Goal: Task Accomplishment & Management: Complete application form

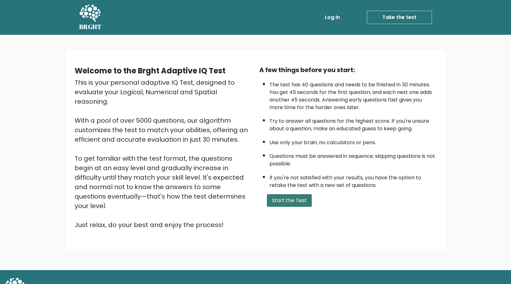
click at [295, 198] on button "Start the Test" at bounding box center [289, 200] width 45 height 13
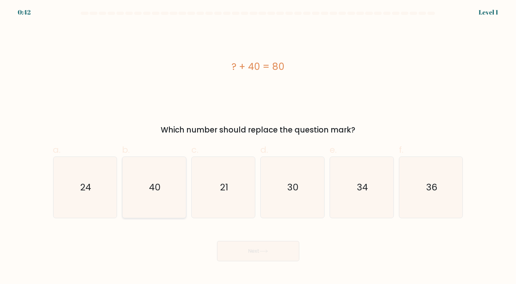
click at [148, 186] on icon "40" at bounding box center [154, 187] width 61 height 61
click at [258, 146] on input "b. 40" at bounding box center [258, 144] width 0 height 4
radio input "true"
click at [258, 252] on button "Next" at bounding box center [258, 251] width 82 height 20
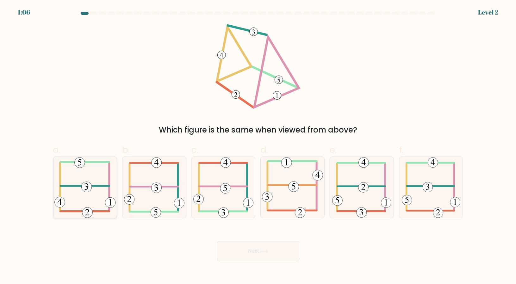
click at [100, 184] on icon at bounding box center [84, 187] width 61 height 61
click at [258, 146] on input "a." at bounding box center [258, 144] width 0 height 4
radio input "true"
click at [244, 254] on button "Next" at bounding box center [258, 251] width 82 height 20
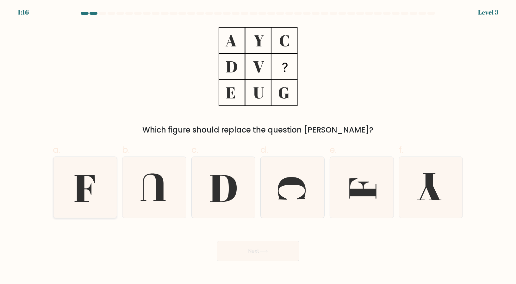
click at [90, 194] on icon at bounding box center [84, 187] width 61 height 61
click at [258, 146] on input "a." at bounding box center [258, 144] width 0 height 4
radio input "true"
click at [267, 258] on button "Next" at bounding box center [258, 251] width 82 height 20
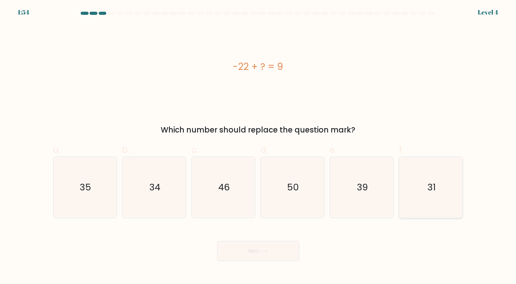
click at [445, 181] on icon "31" at bounding box center [431, 187] width 61 height 61
click at [259, 146] on input "f. 31" at bounding box center [258, 144] width 0 height 4
radio input "true"
click at [263, 254] on button "Next" at bounding box center [258, 251] width 82 height 20
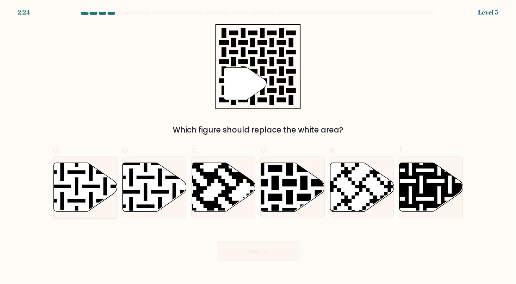
drag, startPoint x: 84, startPoint y: 184, endPoint x: 89, endPoint y: 185, distance: 5.1
click at [84, 185] on icon at bounding box center [85, 187] width 64 height 49
click at [258, 146] on input "a." at bounding box center [258, 144] width 0 height 4
radio input "true"
click at [297, 189] on icon at bounding box center [293, 187] width 64 height 49
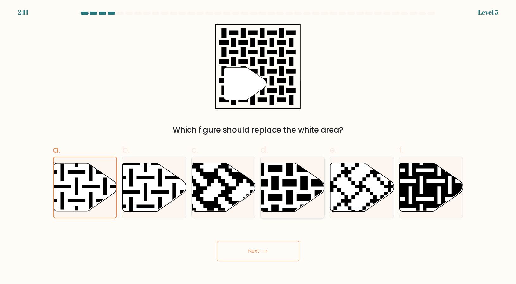
click at [259, 146] on input "d." at bounding box center [258, 144] width 0 height 4
radio input "true"
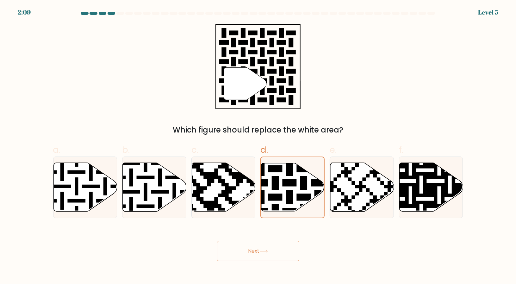
click at [273, 254] on button "Next" at bounding box center [258, 251] width 82 height 20
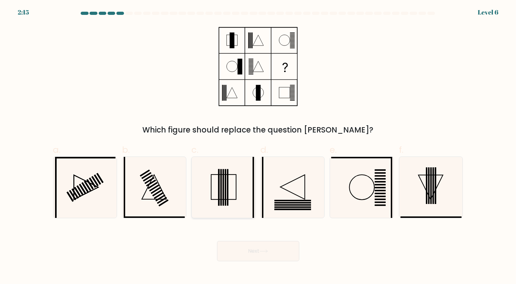
click at [227, 180] on icon at bounding box center [223, 187] width 61 height 61
click at [258, 146] on input "c." at bounding box center [258, 144] width 0 height 4
radio input "true"
click at [256, 254] on button "Next" at bounding box center [258, 251] width 82 height 20
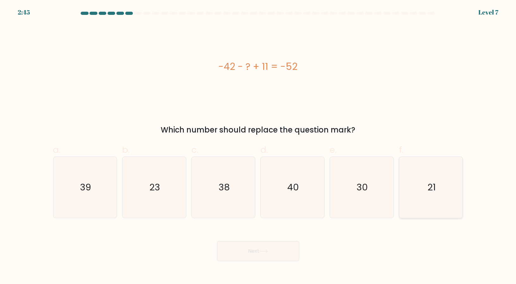
click at [435, 191] on text "21" at bounding box center [432, 187] width 8 height 13
click at [259, 146] on input "f. 21" at bounding box center [258, 144] width 0 height 4
radio input "true"
click at [268, 252] on icon at bounding box center [264, 251] width 9 height 3
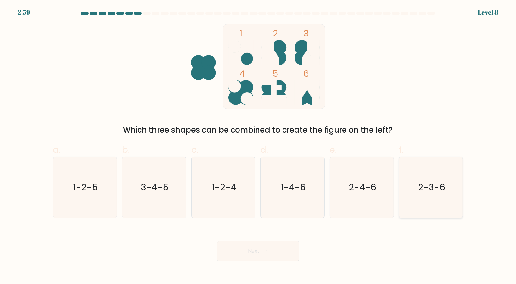
click at [448, 187] on icon "2-3-6" at bounding box center [431, 187] width 61 height 61
click at [259, 146] on input "f. 2-3-6" at bounding box center [258, 144] width 0 height 4
radio input "true"
click at [278, 250] on button "Next" at bounding box center [258, 251] width 82 height 20
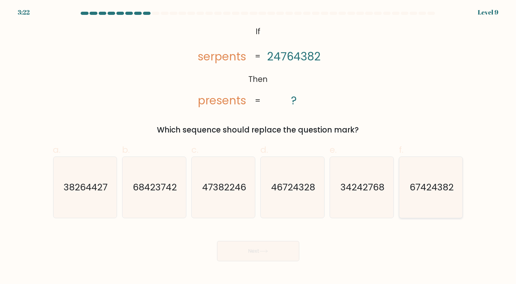
click at [443, 196] on icon "67424382" at bounding box center [431, 187] width 61 height 61
click at [259, 146] on input "f. 67424382" at bounding box center [258, 144] width 0 height 4
radio input "true"
click at [254, 250] on button "Next" at bounding box center [258, 251] width 82 height 20
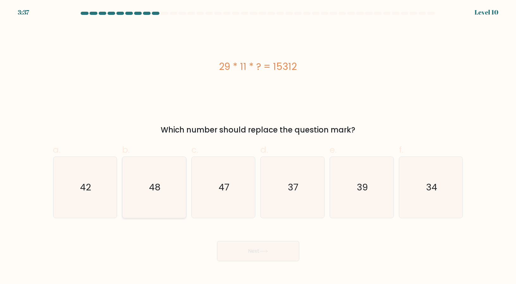
click at [157, 198] on icon "48" at bounding box center [154, 187] width 61 height 61
click at [258, 146] on input "b. 48" at bounding box center [258, 144] width 0 height 4
radio input "true"
click at [270, 254] on button "Next" at bounding box center [258, 251] width 82 height 20
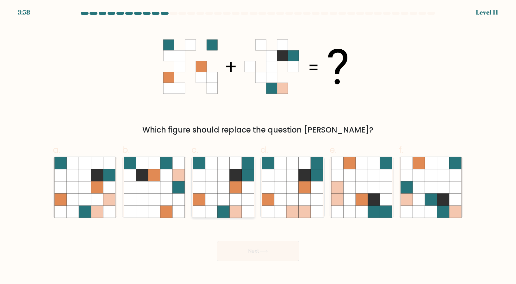
click at [230, 208] on icon at bounding box center [235, 212] width 12 height 12
click at [258, 146] on input "c." at bounding box center [258, 144] width 0 height 4
radio input "true"
click at [277, 259] on button "Next" at bounding box center [258, 251] width 82 height 20
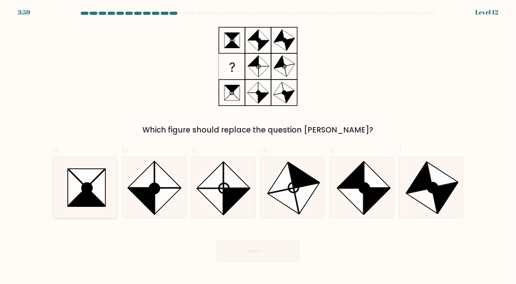
click at [86, 180] on icon at bounding box center [86, 178] width 36 height 18
click at [258, 146] on input "a." at bounding box center [258, 144] width 0 height 4
radio input "true"
click at [279, 248] on button "Next" at bounding box center [258, 251] width 82 height 20
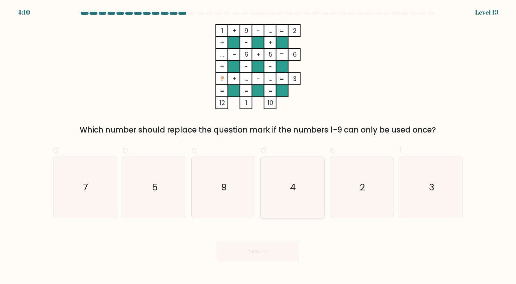
click at [299, 186] on icon "4" at bounding box center [292, 187] width 61 height 61
click at [259, 146] on input "d. 4" at bounding box center [258, 144] width 0 height 4
radio input "true"
click at [288, 248] on button "Next" at bounding box center [258, 251] width 82 height 20
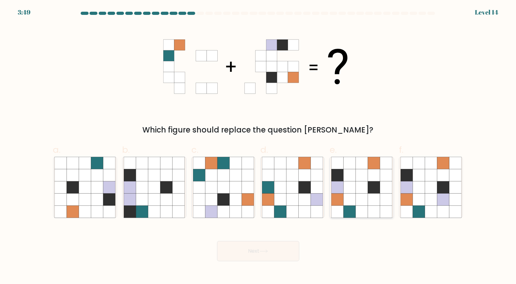
click at [370, 208] on icon at bounding box center [374, 212] width 12 height 12
click at [259, 146] on input "e." at bounding box center [258, 144] width 0 height 4
radio input "true"
click at [276, 248] on button "Next" at bounding box center [258, 251] width 82 height 20
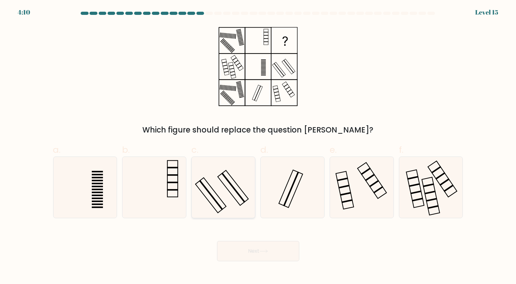
click at [218, 173] on icon at bounding box center [223, 187] width 61 height 61
click at [258, 146] on input "c." at bounding box center [258, 144] width 0 height 4
radio input "true"
click at [260, 250] on button "Next" at bounding box center [258, 251] width 82 height 20
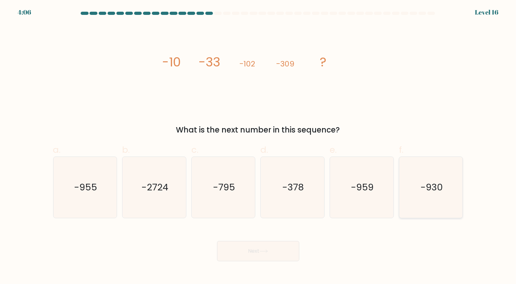
click at [441, 178] on icon "-930" at bounding box center [431, 187] width 61 height 61
drag, startPoint x: 441, startPoint y: 178, endPoint x: 433, endPoint y: 194, distance: 17.6
click at [433, 194] on icon "-930" at bounding box center [431, 187] width 61 height 61
click at [259, 146] on input "f. -930" at bounding box center [258, 144] width 0 height 4
radio input "true"
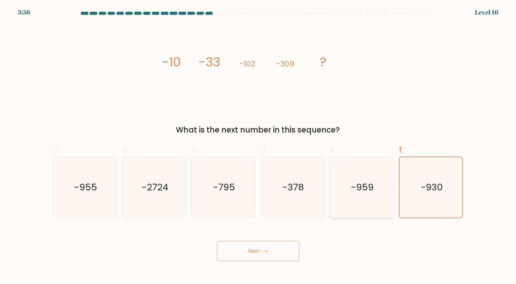
click at [368, 185] on text "-959" at bounding box center [362, 187] width 23 height 13
click at [259, 146] on input "e. -959" at bounding box center [258, 144] width 0 height 4
radio input "true"
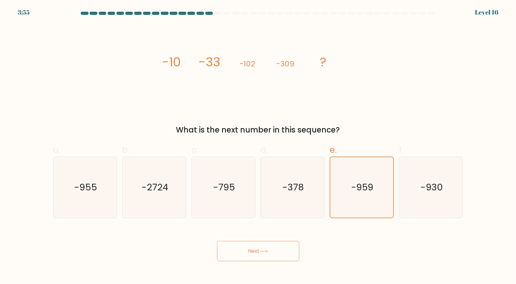
click at [284, 247] on button "Next" at bounding box center [258, 251] width 82 height 20
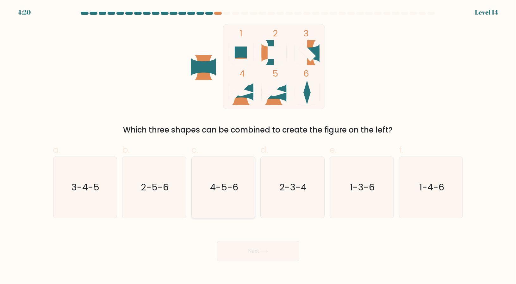
click at [208, 201] on icon "4-5-6" at bounding box center [223, 187] width 61 height 61
click at [258, 146] on input "c. 4-5-6" at bounding box center [258, 144] width 0 height 4
radio input "true"
click at [252, 254] on button "Next" at bounding box center [258, 251] width 82 height 20
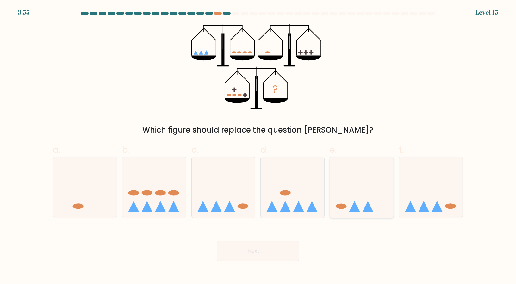
click at [372, 178] on icon at bounding box center [362, 187] width 64 height 53
click at [259, 146] on input "e." at bounding box center [258, 144] width 0 height 4
radio input "true"
click at [257, 245] on button "Next" at bounding box center [258, 251] width 82 height 20
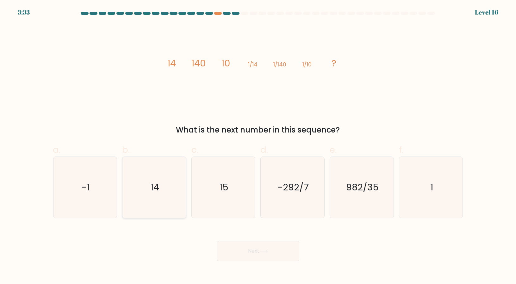
click at [148, 197] on icon "14" at bounding box center [154, 187] width 61 height 61
click at [258, 146] on input "b. 14" at bounding box center [258, 144] width 0 height 4
radio input "true"
click at [266, 251] on icon at bounding box center [264, 251] width 8 height 3
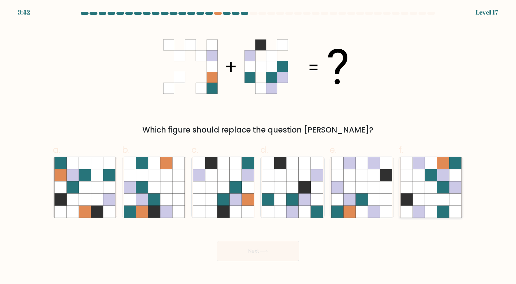
click at [440, 183] on icon at bounding box center [443, 187] width 12 height 12
click at [259, 146] on input "f." at bounding box center [258, 144] width 0 height 4
radio input "true"
click at [263, 246] on button "Next" at bounding box center [258, 251] width 82 height 20
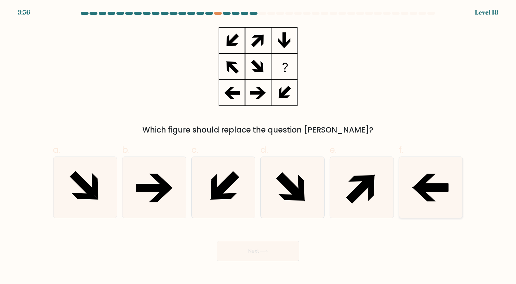
click at [418, 199] on icon at bounding box center [431, 187] width 61 height 61
click at [259, 146] on input "f." at bounding box center [258, 144] width 0 height 4
radio input "true"
click at [279, 251] on button "Next" at bounding box center [258, 251] width 82 height 20
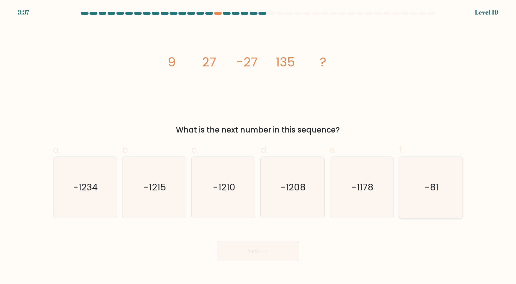
click at [419, 187] on icon "-81" at bounding box center [431, 187] width 61 height 61
click at [259, 146] on input "f. -81" at bounding box center [258, 144] width 0 height 4
radio input "true"
click at [270, 255] on button "Next" at bounding box center [258, 251] width 82 height 20
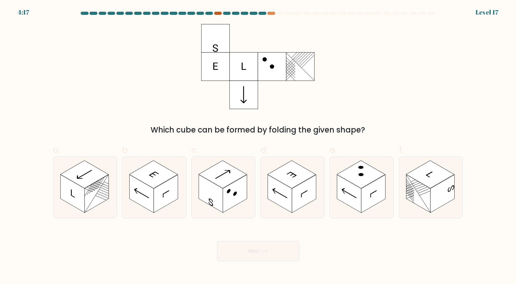
click at [219, 15] on div at bounding box center [218, 13] width 8 height 3
click at [167, 187] on rect at bounding box center [166, 194] width 24 height 38
click at [258, 146] on input "b." at bounding box center [258, 144] width 0 height 4
radio input "true"
click at [269, 254] on button "Next" at bounding box center [258, 251] width 82 height 20
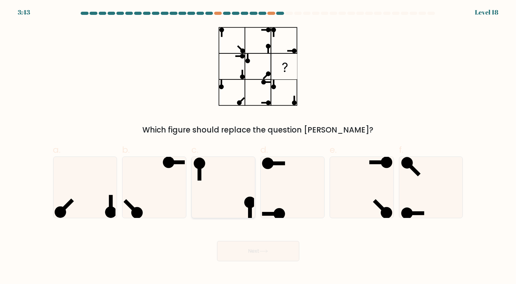
click at [231, 177] on icon at bounding box center [223, 187] width 61 height 61
click at [258, 146] on input "c." at bounding box center [258, 144] width 0 height 4
radio input "true"
click at [259, 256] on button "Next" at bounding box center [258, 251] width 82 height 20
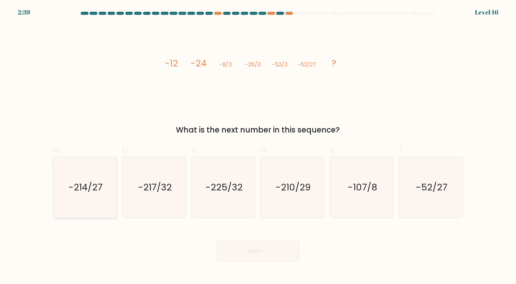
click at [75, 188] on text "-214/27" at bounding box center [86, 187] width 34 height 13
click at [258, 146] on input "a. -214/27" at bounding box center [258, 144] width 0 height 4
radio input "true"
click at [253, 251] on button "Next" at bounding box center [258, 251] width 82 height 20
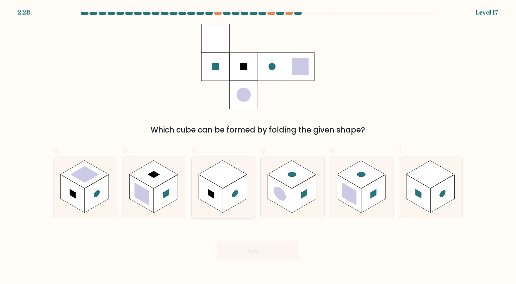
click at [239, 192] on rect at bounding box center [235, 194] width 24 height 38
click at [258, 146] on input "c." at bounding box center [258, 144] width 0 height 4
radio input "true"
click at [247, 249] on button "Next" at bounding box center [258, 251] width 82 height 20
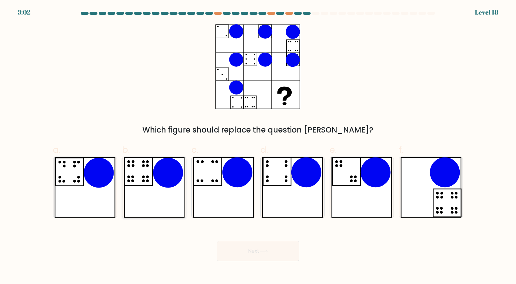
click at [152, 192] on icon at bounding box center [154, 187] width 61 height 61
click at [258, 146] on input "b." at bounding box center [258, 144] width 0 height 4
radio input "true"
click at [273, 253] on button "Next" at bounding box center [258, 251] width 82 height 20
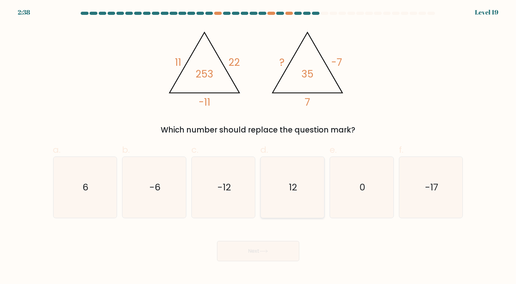
click at [294, 187] on text "12" at bounding box center [293, 187] width 8 height 13
click at [259, 146] on input "d. 12" at bounding box center [258, 144] width 0 height 4
radio input "true"
click at [267, 250] on icon at bounding box center [264, 251] width 9 height 3
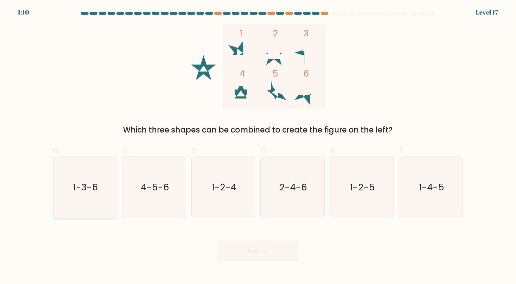
click at [101, 193] on icon "1-3-6" at bounding box center [84, 187] width 61 height 61
click at [258, 146] on input "a. 1-3-6" at bounding box center [258, 144] width 0 height 4
radio input "true"
click at [244, 253] on button "Next" at bounding box center [258, 251] width 82 height 20
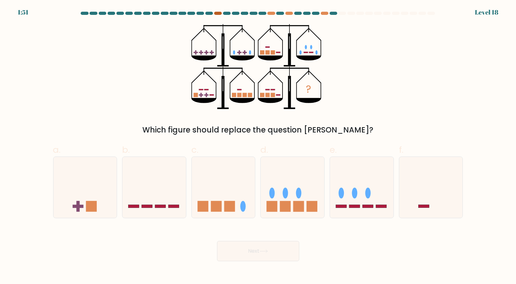
click at [219, 13] on div at bounding box center [218, 13] width 8 height 3
click at [389, 206] on icon at bounding box center [362, 187] width 64 height 53
click at [259, 146] on input "e." at bounding box center [258, 144] width 0 height 4
radio input "true"
click at [266, 251] on icon at bounding box center [264, 251] width 9 height 3
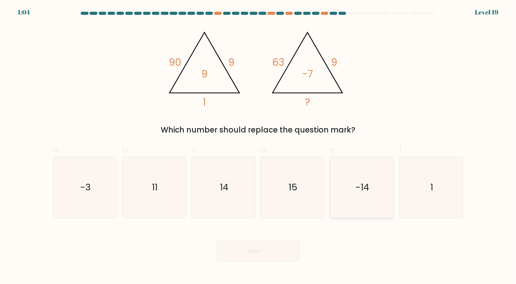
click at [365, 184] on text "-14" at bounding box center [362, 187] width 14 height 13
click at [259, 146] on input "e. -14" at bounding box center [258, 144] width 0 height 4
radio input "true"
click at [274, 249] on button "Next" at bounding box center [258, 251] width 82 height 20
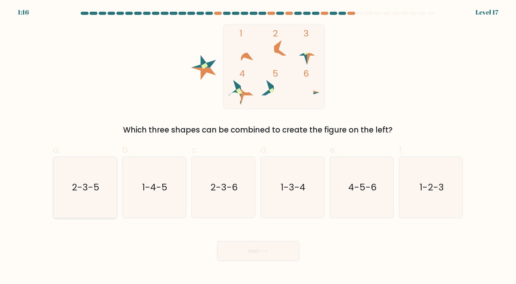
click at [84, 184] on text "2-3-5" at bounding box center [86, 187] width 28 height 13
click at [258, 146] on input "a. 2-3-5" at bounding box center [258, 144] width 0 height 4
radio input "true"
click at [272, 252] on button "Next" at bounding box center [258, 251] width 82 height 20
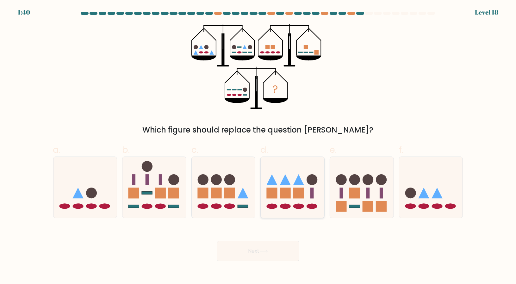
click at [286, 189] on rect at bounding box center [285, 193] width 11 height 11
click at [259, 146] on input "d." at bounding box center [258, 144] width 0 height 4
radio input "true"
click at [267, 252] on icon at bounding box center [264, 251] width 8 height 3
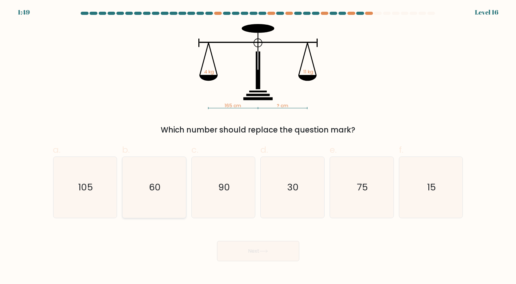
drag, startPoint x: 173, startPoint y: 181, endPoint x: 179, endPoint y: 182, distance: 5.2
click at [173, 181] on icon "60" at bounding box center [154, 187] width 61 height 61
click at [258, 146] on input "b. 60" at bounding box center [258, 144] width 0 height 4
radio input "true"
click at [257, 255] on button "Next" at bounding box center [258, 251] width 82 height 20
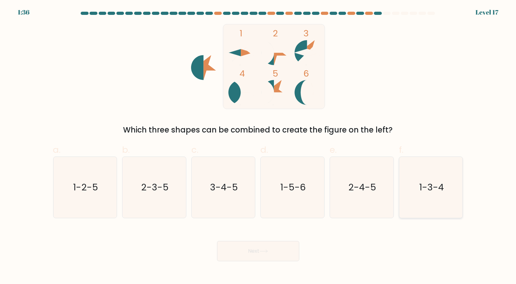
click at [443, 187] on text "1-3-4" at bounding box center [431, 187] width 25 height 13
click at [259, 146] on input "f. 1-3-4" at bounding box center [258, 144] width 0 height 4
radio input "true"
click at [270, 248] on button "Next" at bounding box center [258, 251] width 82 height 20
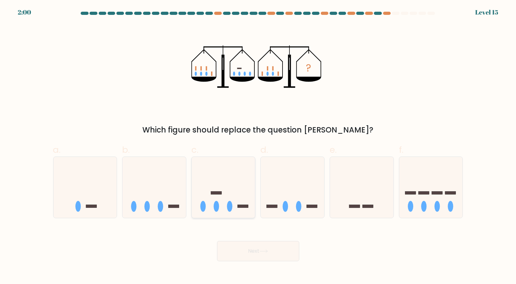
click at [225, 201] on icon at bounding box center [224, 187] width 64 height 53
click at [258, 146] on input "c." at bounding box center [258, 144] width 0 height 4
radio input "true"
click at [239, 258] on button "Next" at bounding box center [258, 251] width 82 height 20
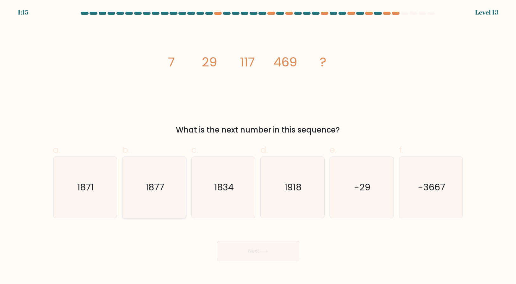
click at [169, 191] on icon "1877" at bounding box center [154, 187] width 61 height 61
click at [258, 146] on input "b. 1877" at bounding box center [258, 144] width 0 height 4
radio input "true"
click at [267, 253] on icon at bounding box center [264, 251] width 9 height 3
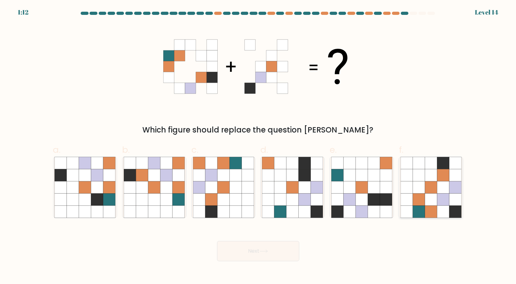
click at [448, 193] on icon at bounding box center [443, 187] width 12 height 12
click at [259, 146] on input "f." at bounding box center [258, 144] width 0 height 4
radio input "true"
click at [256, 254] on button "Next" at bounding box center [258, 251] width 82 height 20
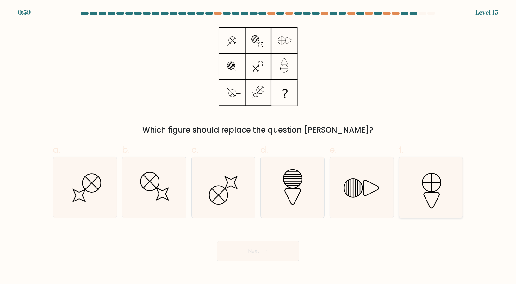
click at [436, 201] on icon at bounding box center [431, 187] width 61 height 61
click at [259, 146] on input "f." at bounding box center [258, 144] width 0 height 4
radio input "true"
click at [291, 257] on button "Next" at bounding box center [258, 251] width 82 height 20
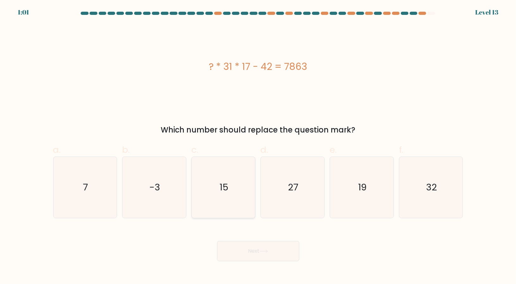
click at [209, 187] on icon "15" at bounding box center [223, 187] width 61 height 61
click at [258, 146] on input "c. 15" at bounding box center [258, 144] width 0 height 4
radio input "true"
click at [258, 258] on button "Next" at bounding box center [258, 251] width 82 height 20
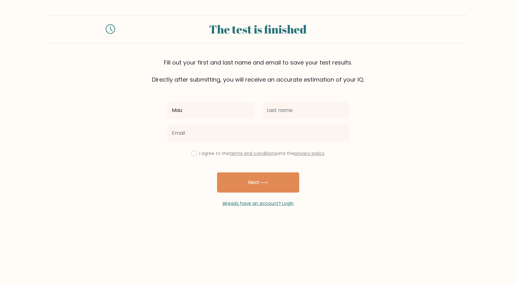
type input "Maurits"
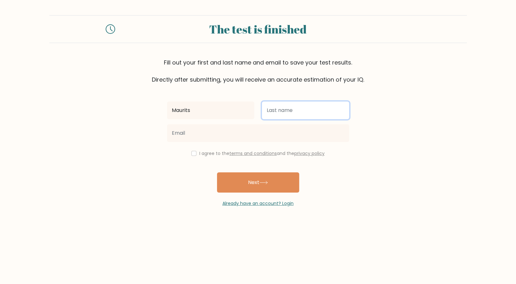
click at [277, 112] on input "text" at bounding box center [305, 111] width 87 height 18
type input "de Wit"
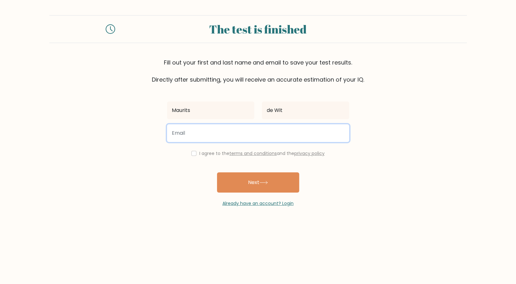
click at [247, 131] on input "email" at bounding box center [258, 133] width 182 height 18
type input "mauritsdewit1999@gmail.com"
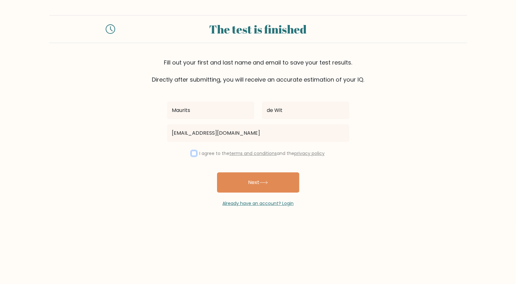
click at [194, 154] on input "checkbox" at bounding box center [193, 153] width 5 height 5
checkbox input "true"
click at [245, 178] on button "Next" at bounding box center [258, 183] width 82 height 20
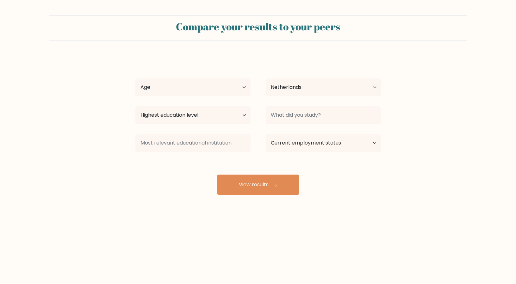
select select "NL"
click at [190, 91] on select "Age Under 18 years old 18-24 years old 25-34 years old 35-44 years old 45-54 ye…" at bounding box center [192, 87] width 115 height 18
select select "25_34"
click at [135, 78] on select "Age Under 18 years old 18-24 years old 25-34 years old 35-44 years old 45-54 ye…" at bounding box center [192, 87] width 115 height 18
click at [195, 115] on select "Highest education level No schooling Primary Lower Secondary Upper Secondary Oc…" at bounding box center [192, 115] width 115 height 18
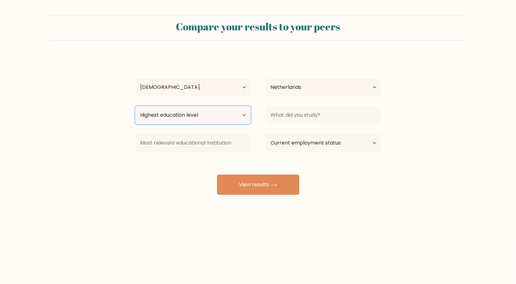
select select "masters_degree"
click at [135, 106] on select "Highest education level No schooling Primary Lower Secondary Upper Secondary Oc…" at bounding box center [192, 115] width 115 height 18
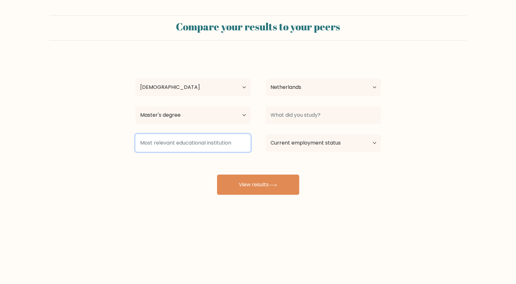
click at [206, 146] on input at bounding box center [192, 143] width 115 height 18
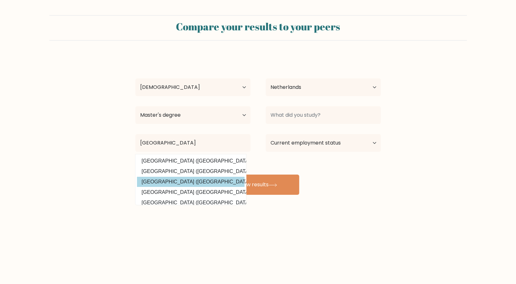
click at [204, 181] on option "Universiteit van Amsterdam (Netherlands)" at bounding box center [191, 182] width 108 height 10
type input "[GEOGRAPHIC_DATA]"
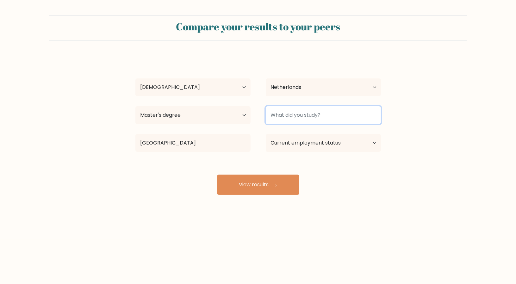
click at [318, 118] on input at bounding box center [323, 115] width 115 height 18
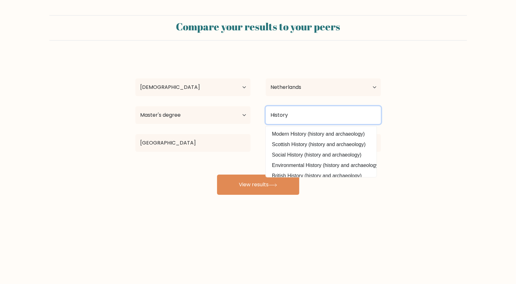
scroll to position [30, 0]
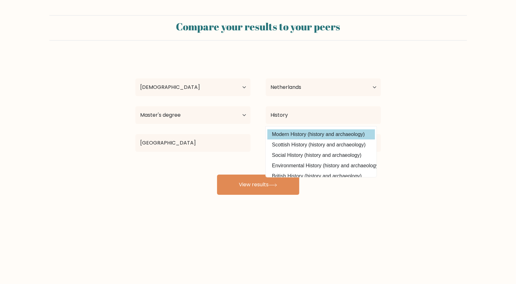
click at [329, 136] on option "Modern History (history and archaeology)" at bounding box center [321, 134] width 108 height 10
type input "Modern History"
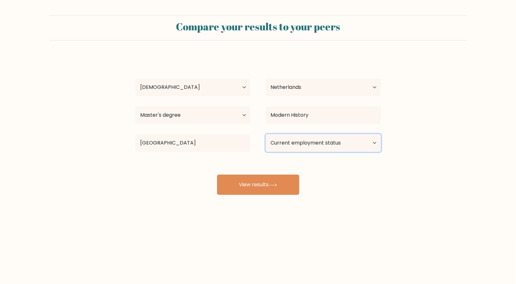
click at [328, 147] on select "Current employment status Employed Student Retired Other / prefer not to answer" at bounding box center [323, 143] width 115 height 18
select select "student"
click at [266, 134] on select "Current employment status Employed Student Retired Other / prefer not to answer" at bounding box center [323, 143] width 115 height 18
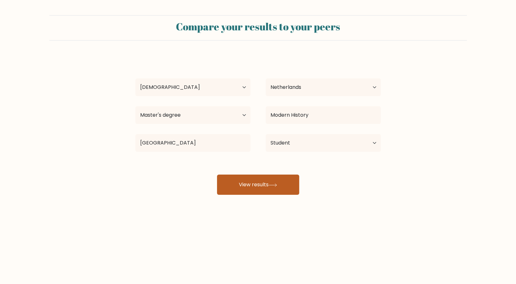
click at [285, 191] on button "View results" at bounding box center [258, 185] width 82 height 20
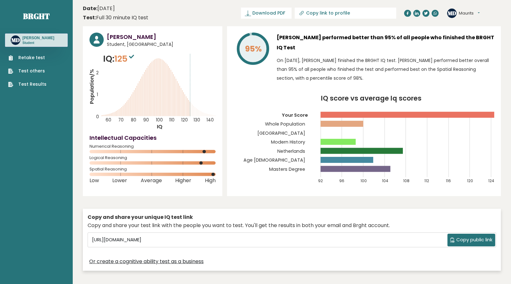
drag, startPoint x: 274, startPoint y: 125, endPoint x: 282, endPoint y: 122, distance: 8.7
click at [281, 122] on g "92 96 100 104 108 112 116 120 124 Your Score Whole Population [GEOGRAPHIC_DATA]…" at bounding box center [368, 140] width 251 height 85
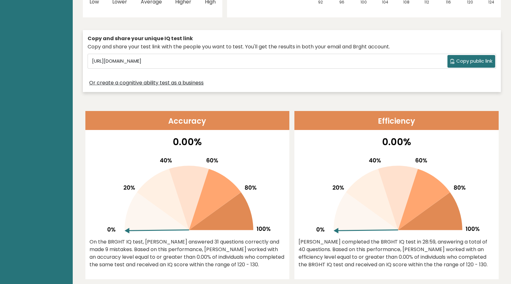
scroll to position [190, 0]
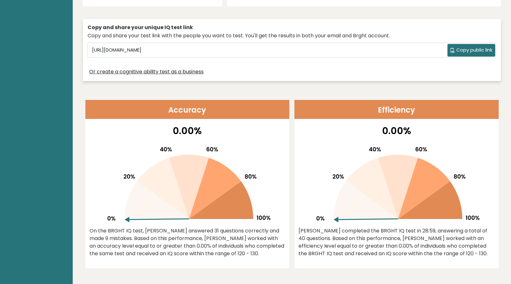
click at [192, 200] on icon at bounding box center [189, 187] width 40 height 65
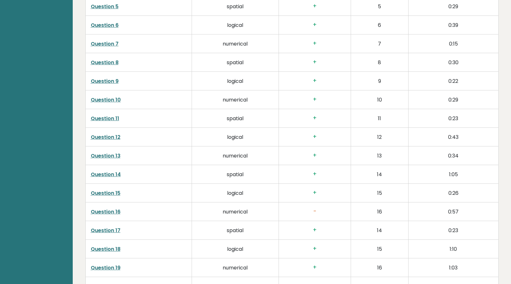
scroll to position [1139, 0]
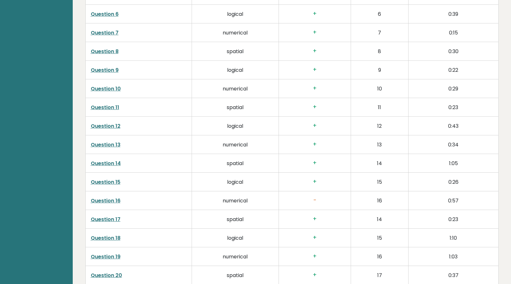
click at [114, 199] on link "Question 16" at bounding box center [106, 200] width 30 height 7
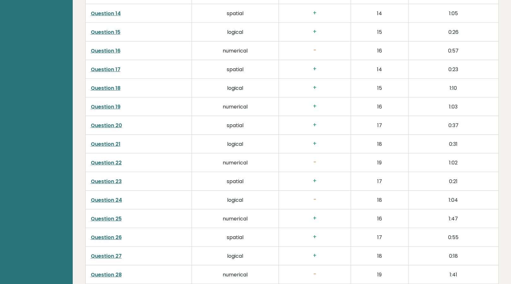
scroll to position [1298, 0]
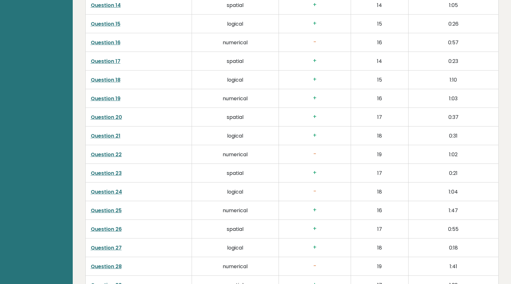
click at [115, 154] on link "Question 22" at bounding box center [106, 154] width 31 height 7
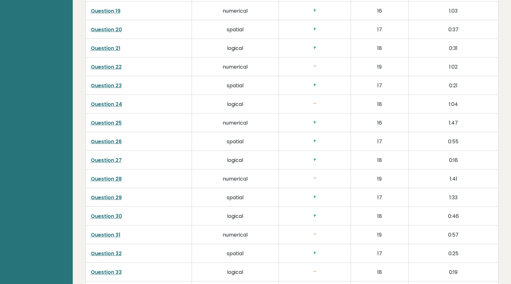
scroll to position [1393, 0]
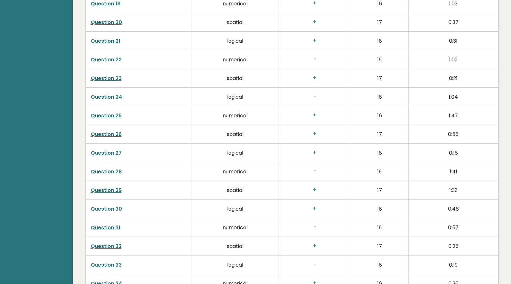
click at [106, 131] on link "Question 26" at bounding box center [106, 134] width 31 height 7
click at [114, 227] on link "Question 31" at bounding box center [106, 227] width 30 height 7
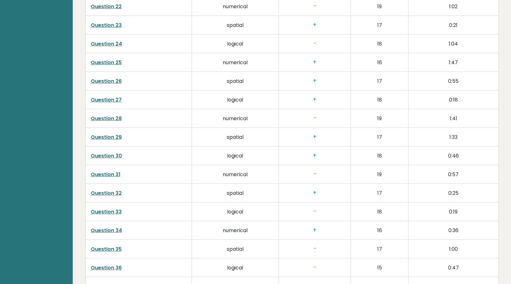
scroll to position [1488, 0]
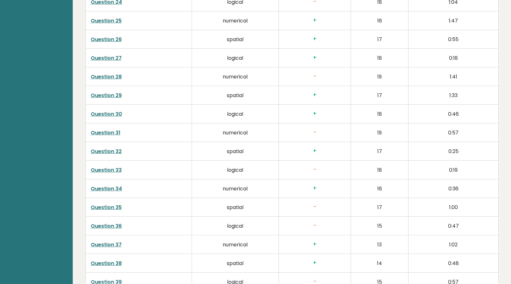
click at [111, 130] on link "Question 31" at bounding box center [106, 132] width 30 height 7
click at [112, 134] on link "Question 31" at bounding box center [106, 132] width 30 height 7
click at [113, 167] on link "Question 33" at bounding box center [106, 169] width 31 height 7
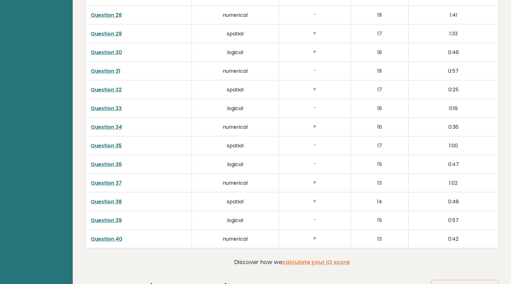
scroll to position [1551, 0]
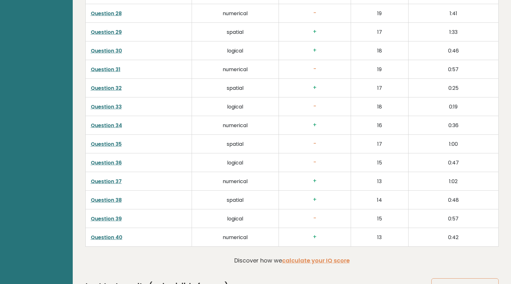
click at [118, 141] on link "Question 35" at bounding box center [106, 144] width 31 height 7
click at [110, 220] on link "Question 39" at bounding box center [106, 218] width 31 height 7
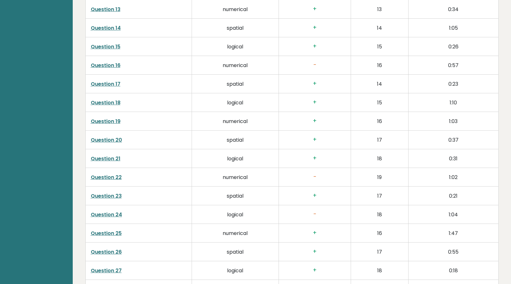
scroll to position [1251, 0]
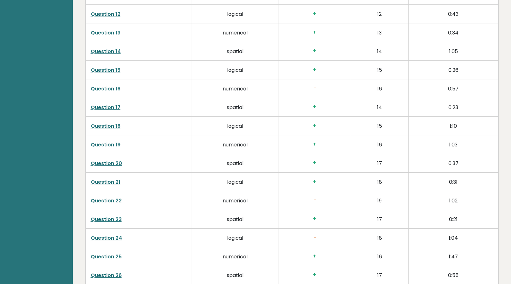
click at [110, 85] on link "Question 16" at bounding box center [106, 88] width 30 height 7
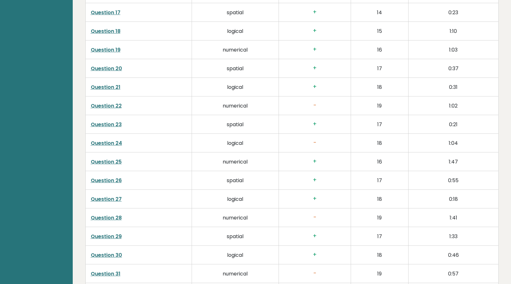
click at [110, 104] on link "Question 22" at bounding box center [106, 105] width 31 height 7
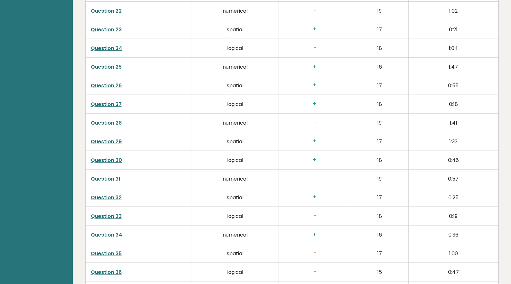
click at [112, 121] on link "Question 28" at bounding box center [106, 122] width 31 height 7
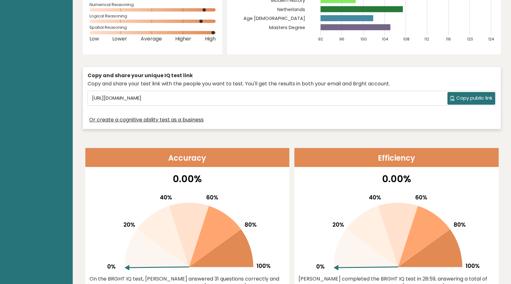
scroll to position [112, 0]
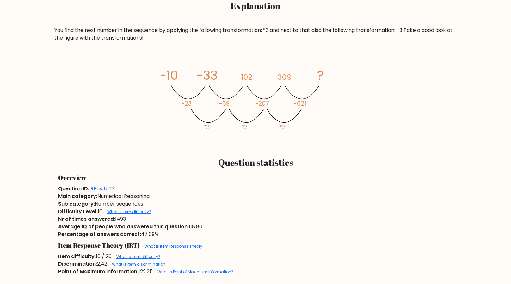
scroll to position [222, 0]
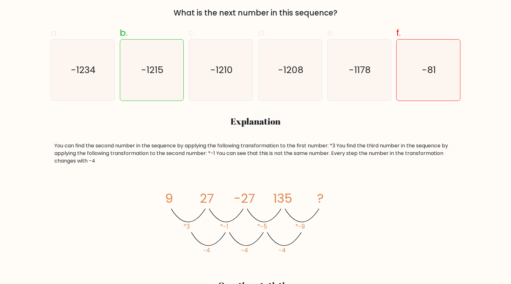
scroll to position [222, 0]
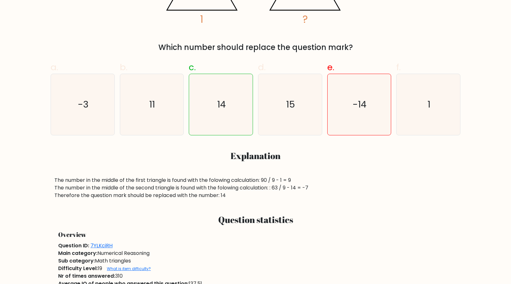
scroll to position [253, 0]
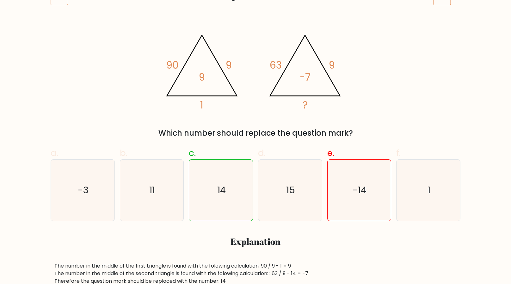
scroll to position [127, 0]
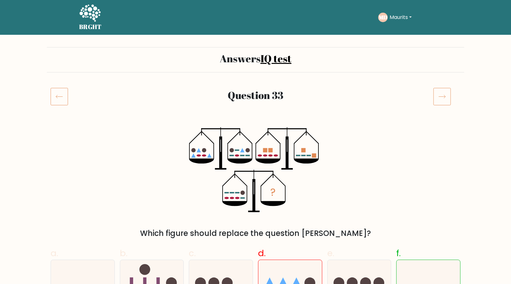
scroll to position [95, 0]
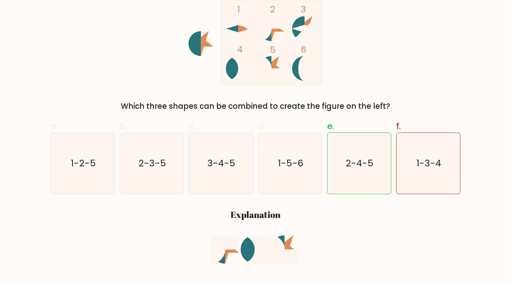
scroll to position [127, 0]
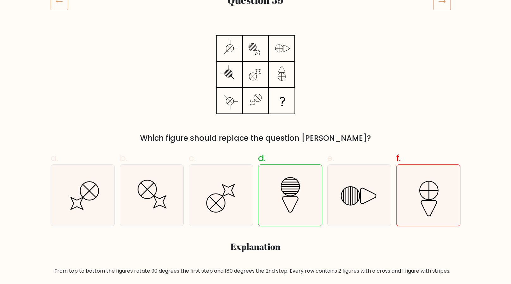
scroll to position [95, 0]
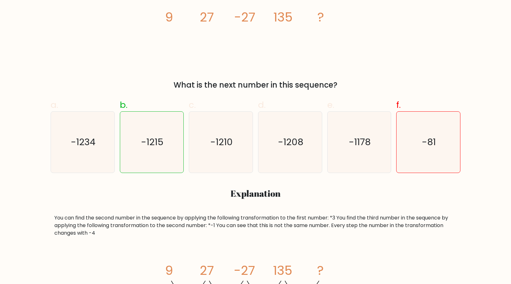
scroll to position [158, 0]
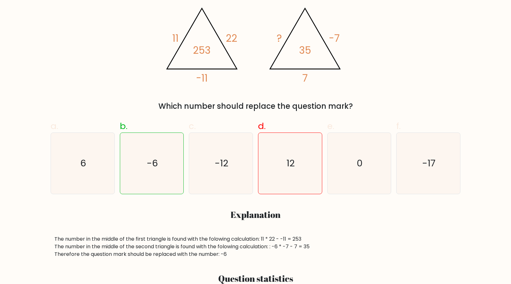
scroll to position [127, 0]
